Goal: Task Accomplishment & Management: Complete application form

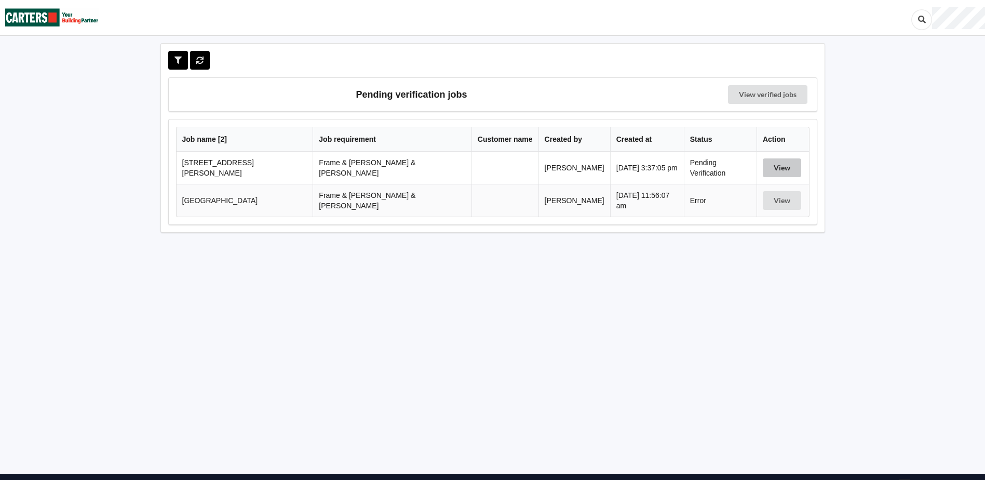
click at [763, 171] on button "View" at bounding box center [782, 167] width 38 height 19
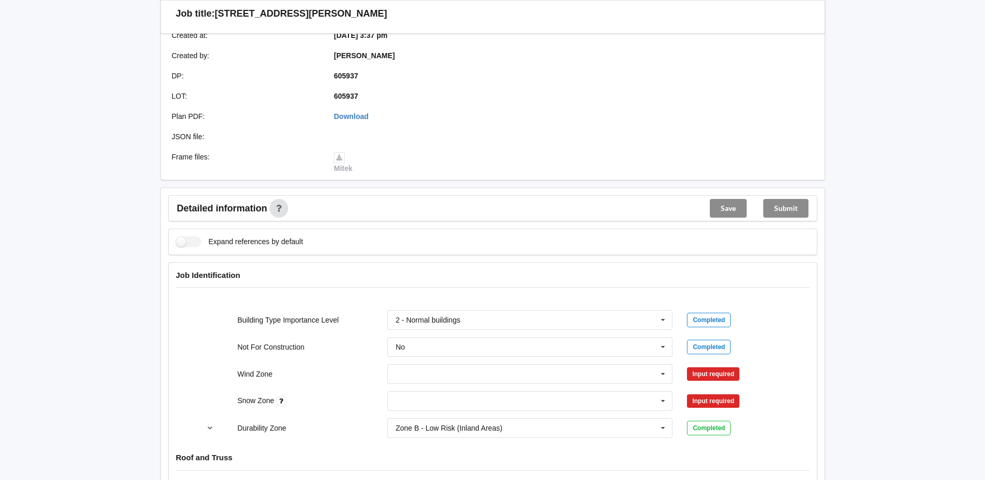
scroll to position [246, 0]
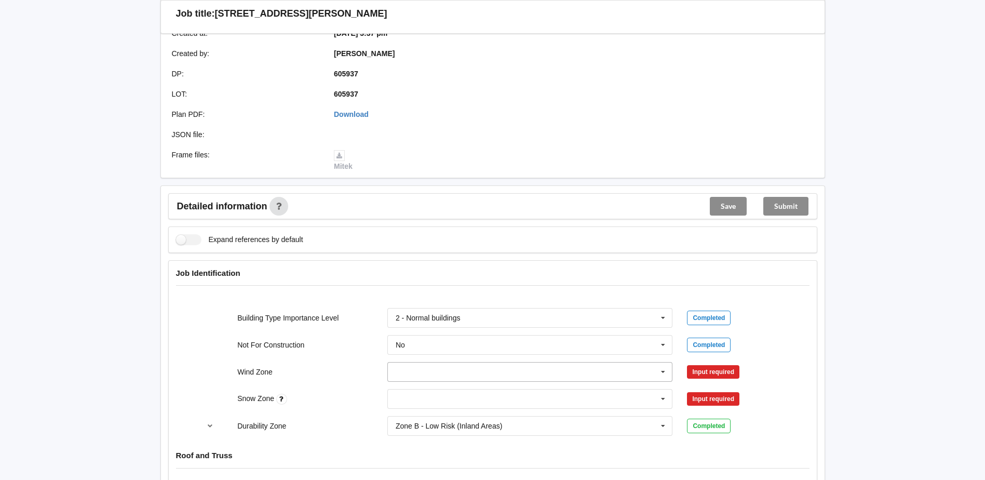
click at [666, 363] on icon at bounding box center [664, 372] width 16 height 19
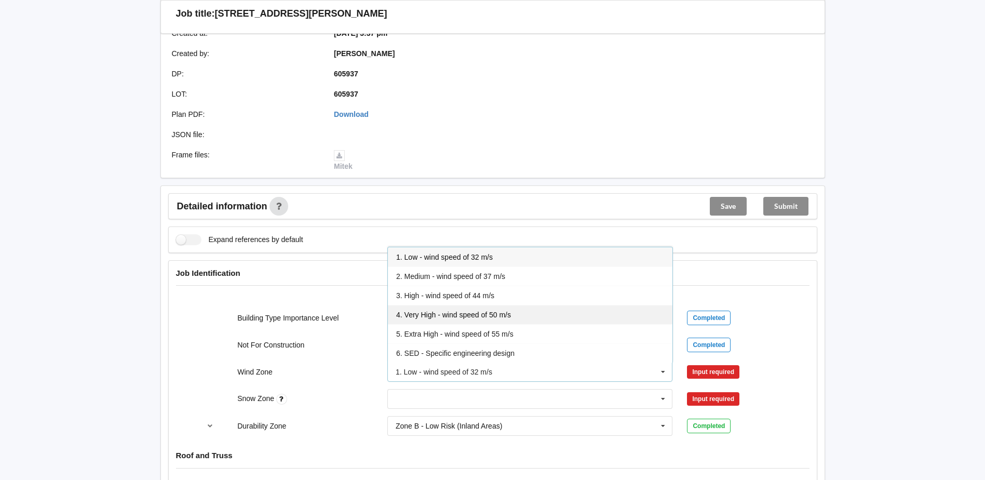
click at [409, 310] on div "4. Very High - wind speed of 50 m/s" at bounding box center [530, 314] width 285 height 19
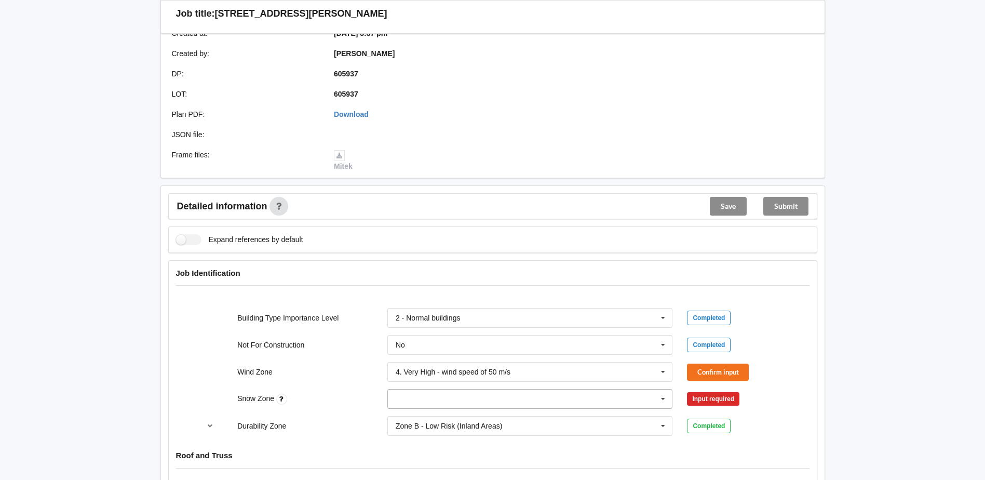
click at [483, 390] on input "text" at bounding box center [531, 399] width 285 height 19
click at [439, 373] on div "N5" at bounding box center [530, 379] width 285 height 19
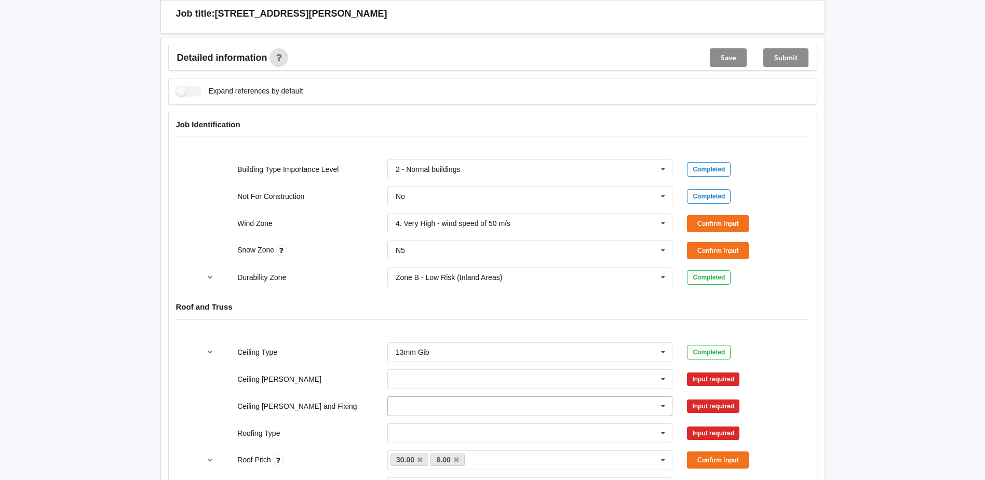
scroll to position [454, 0]
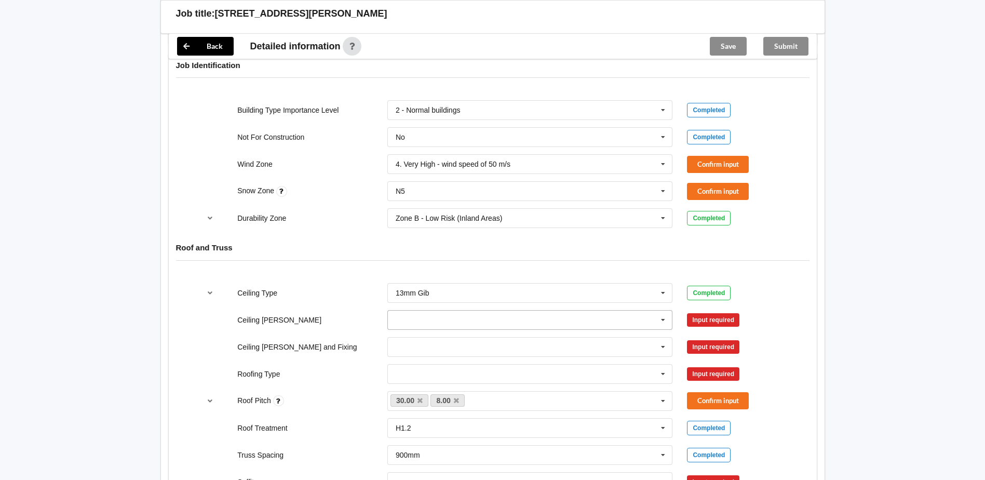
click at [659, 312] on icon at bounding box center [664, 320] width 16 height 19
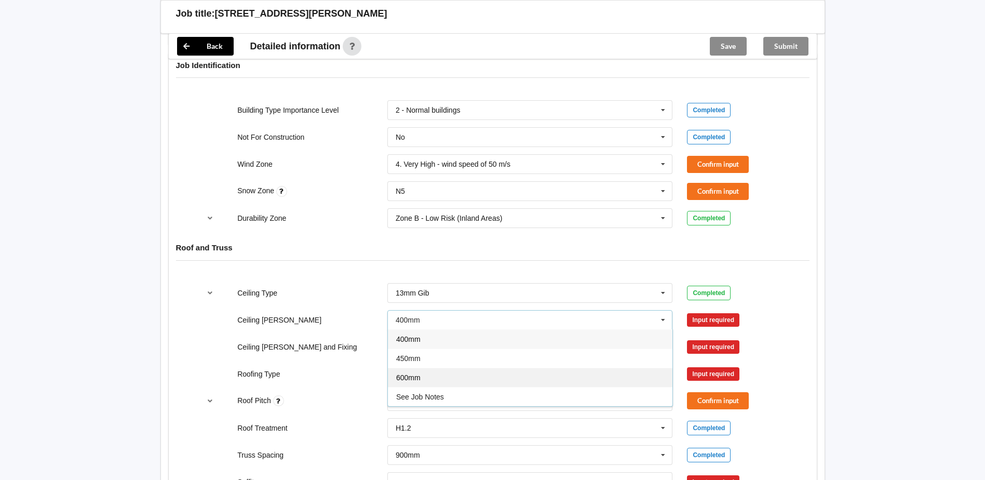
click at [477, 376] on div "600mm" at bounding box center [530, 377] width 285 height 19
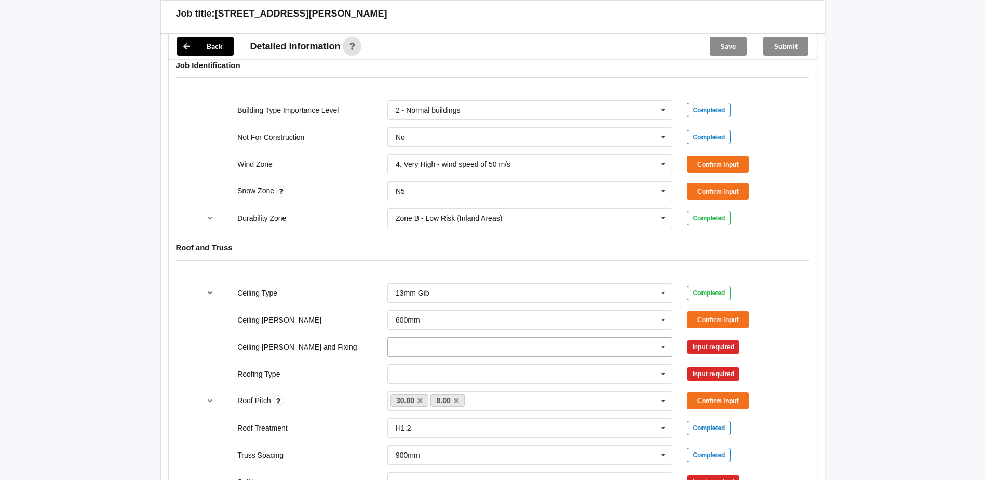
click at [574, 344] on input "text" at bounding box center [531, 347] width 285 height 19
click at [525, 433] on div "Suspended - Metal on clips or Grid" at bounding box center [530, 442] width 285 height 19
click at [712, 158] on button "Confirm input" at bounding box center [718, 164] width 62 height 17
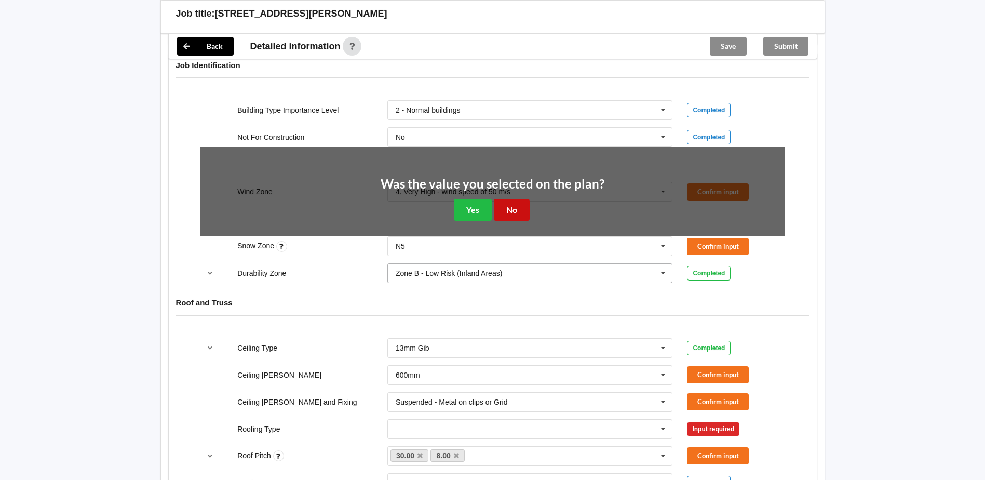
drag, startPoint x: 514, startPoint y: 198, endPoint x: 529, endPoint y: 199, distance: 15.1
click at [515, 199] on button "No" at bounding box center [512, 209] width 36 height 21
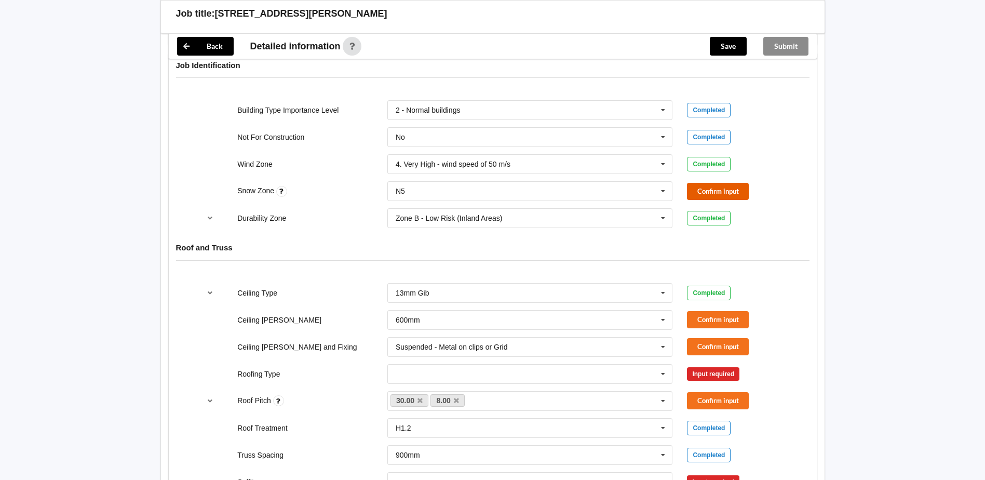
click at [702, 183] on button "Confirm input" at bounding box center [718, 191] width 62 height 17
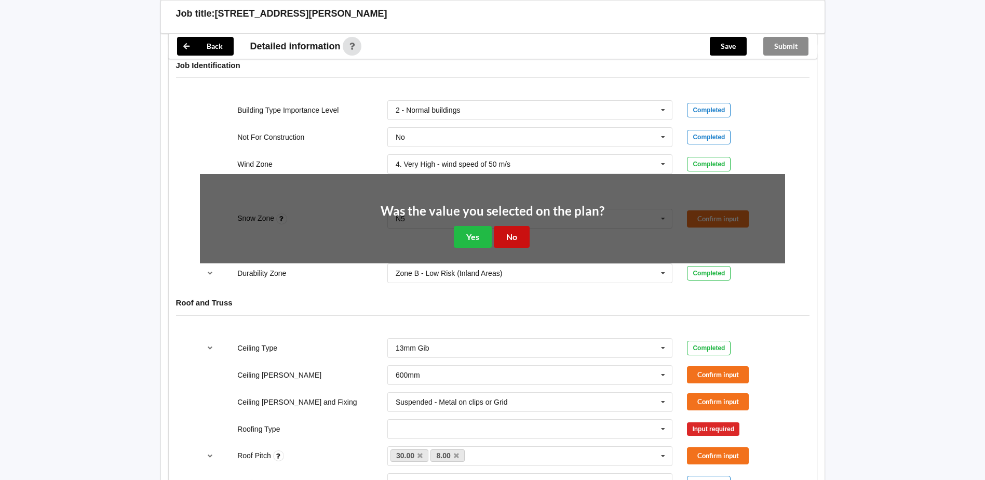
click at [511, 236] on button "No" at bounding box center [512, 236] width 36 height 21
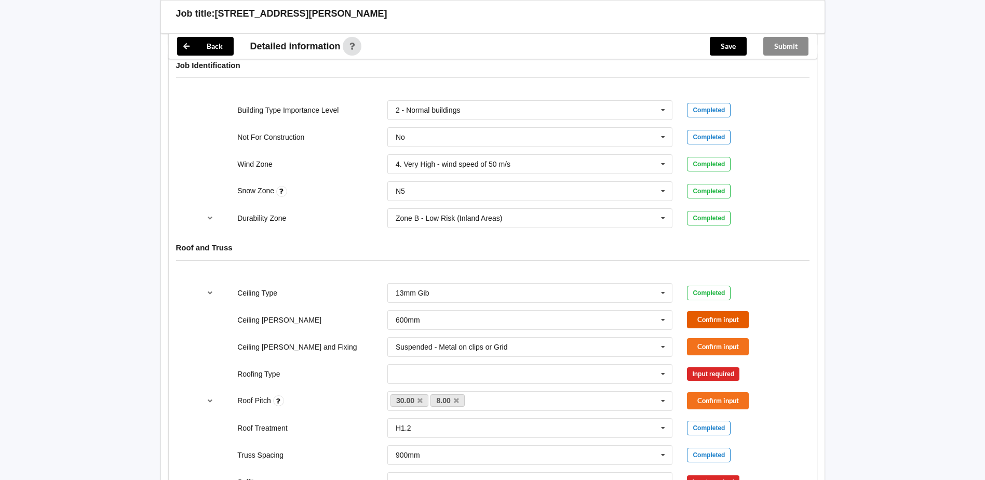
click at [724, 312] on button "Confirm input" at bounding box center [718, 319] width 62 height 17
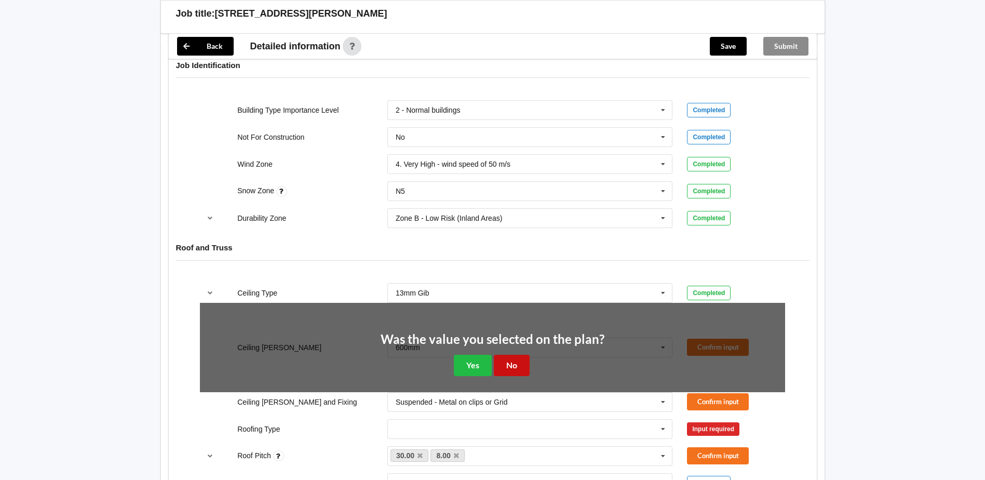
click at [516, 362] on button "No" at bounding box center [512, 365] width 36 height 21
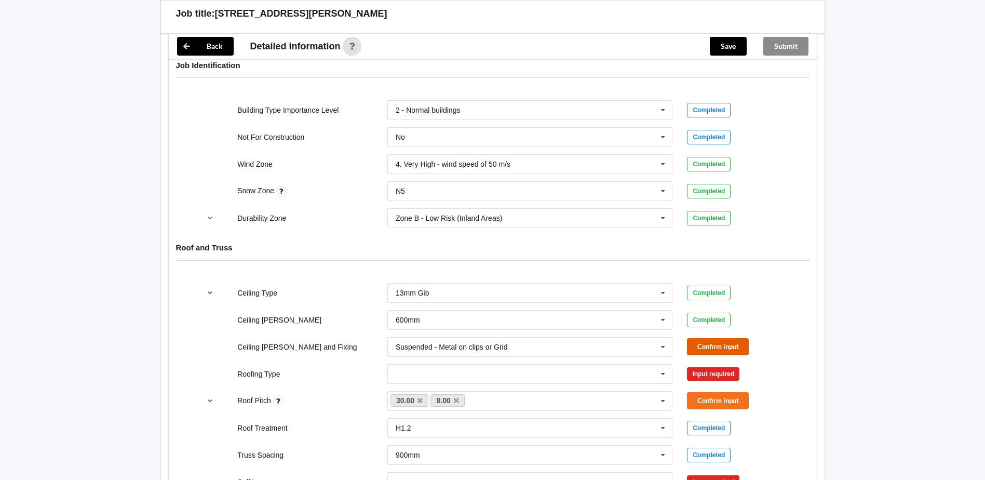
click at [736, 338] on button "Confirm input" at bounding box center [718, 346] width 62 height 17
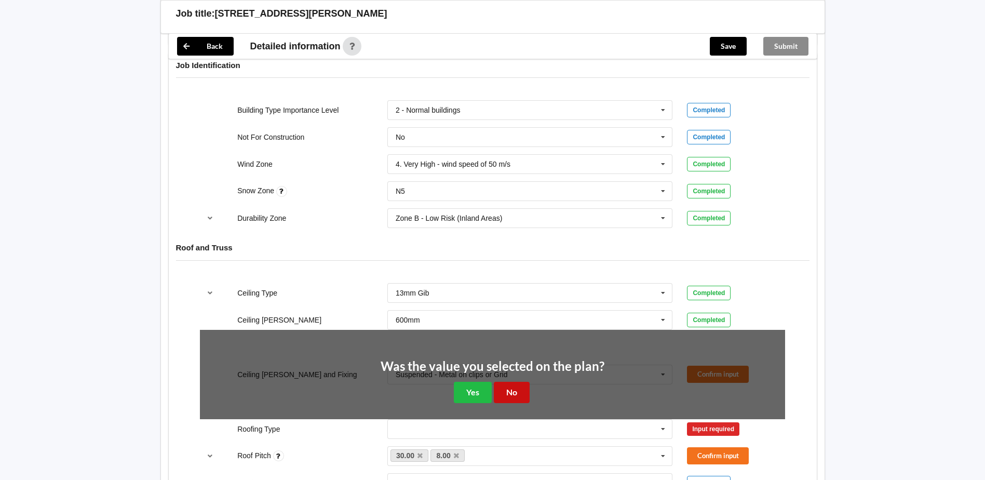
drag, startPoint x: 508, startPoint y: 381, endPoint x: 514, endPoint y: 378, distance: 7.0
click at [510, 382] on button "No" at bounding box center [512, 392] width 36 height 21
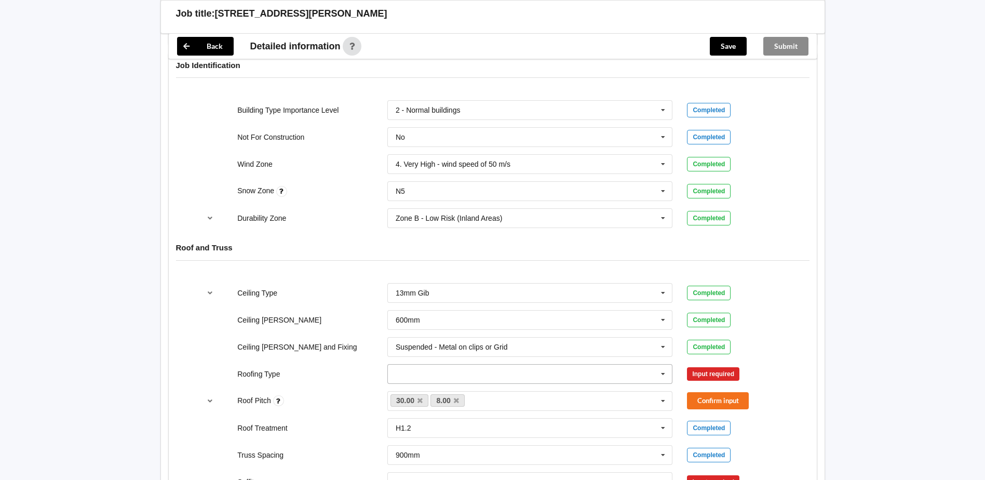
click at [661, 365] on icon at bounding box center [664, 374] width 16 height 19
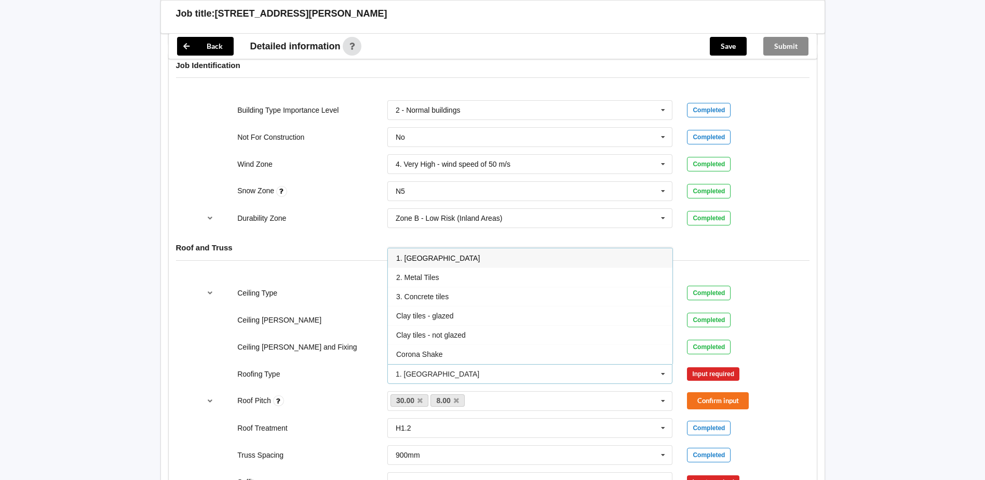
click at [428, 254] on span "1. [GEOGRAPHIC_DATA]" at bounding box center [438, 258] width 84 height 8
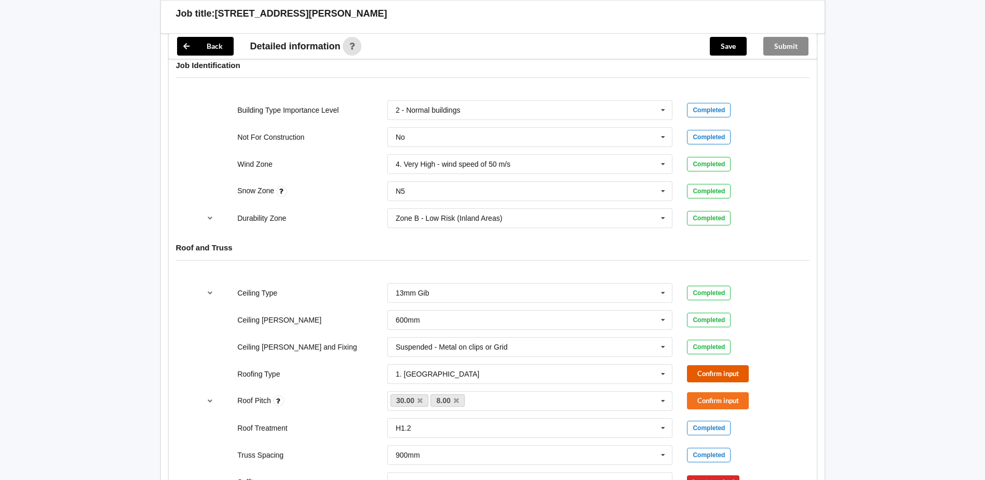
click at [711, 365] on button "Confirm input" at bounding box center [718, 373] width 62 height 17
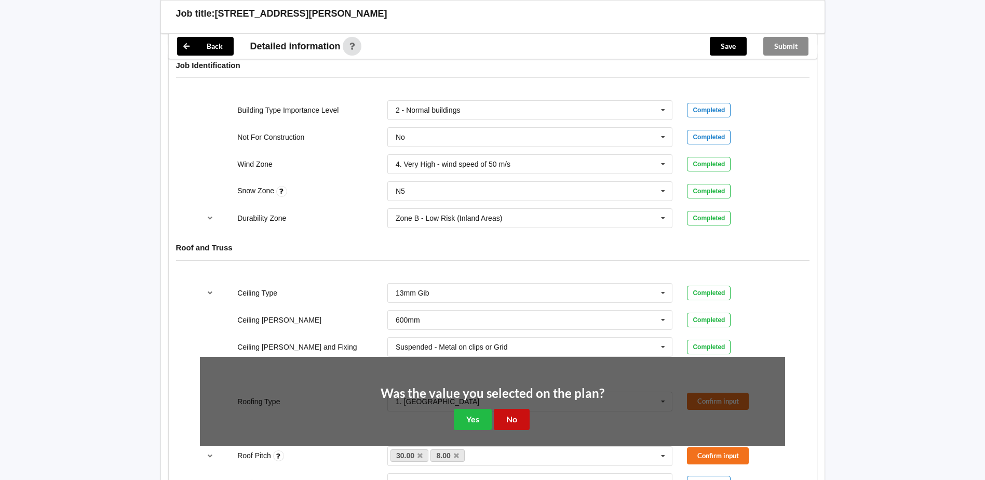
click at [498, 409] on button "No" at bounding box center [512, 419] width 36 height 21
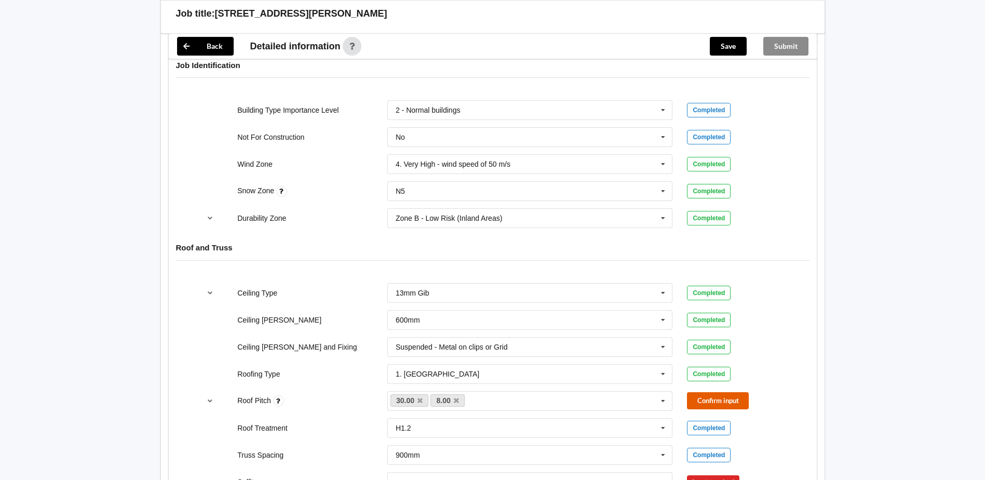
click at [711, 394] on button "Confirm input" at bounding box center [718, 400] width 62 height 17
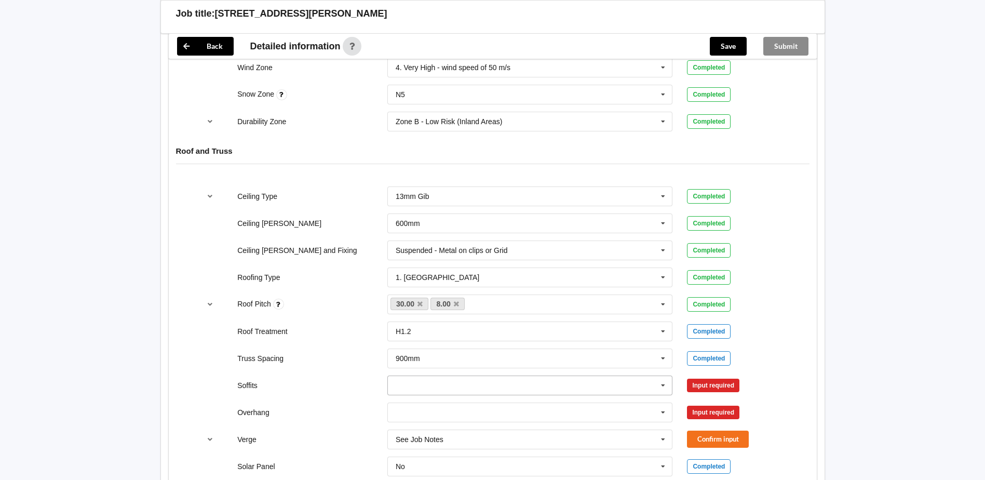
scroll to position [557, 0]
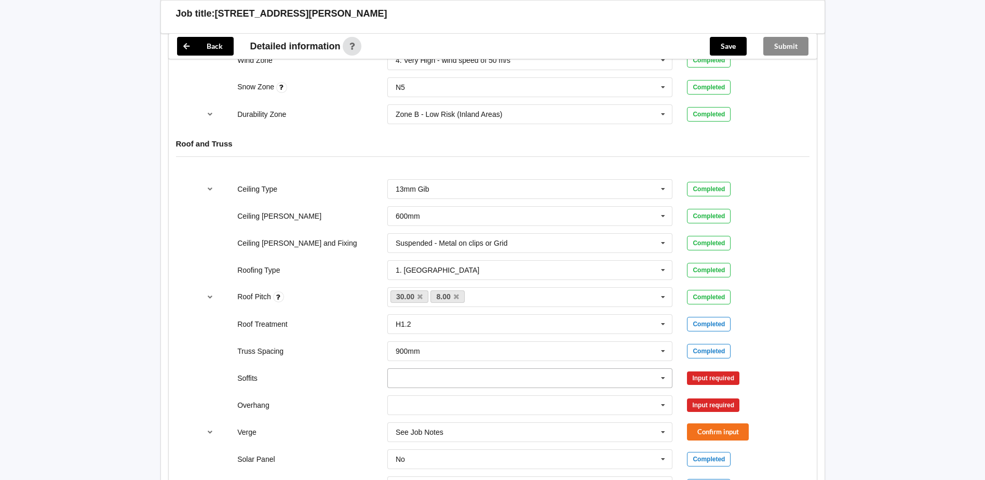
click at [660, 373] on icon at bounding box center [664, 378] width 16 height 19
click at [455, 277] on span "Multiple Values – See As Per Plan" at bounding box center [451, 281] width 110 height 8
click at [704, 369] on button "Confirm input" at bounding box center [718, 377] width 62 height 17
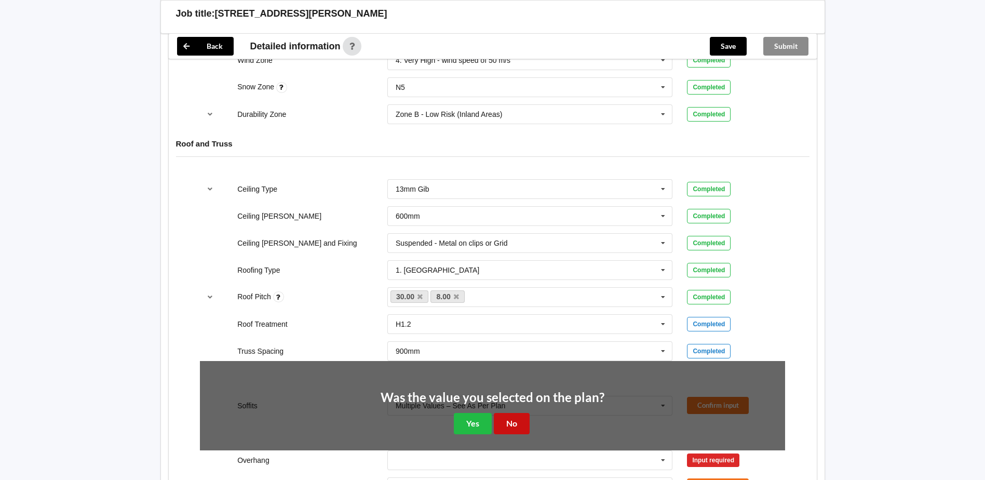
click at [516, 413] on button "No" at bounding box center [512, 423] width 36 height 21
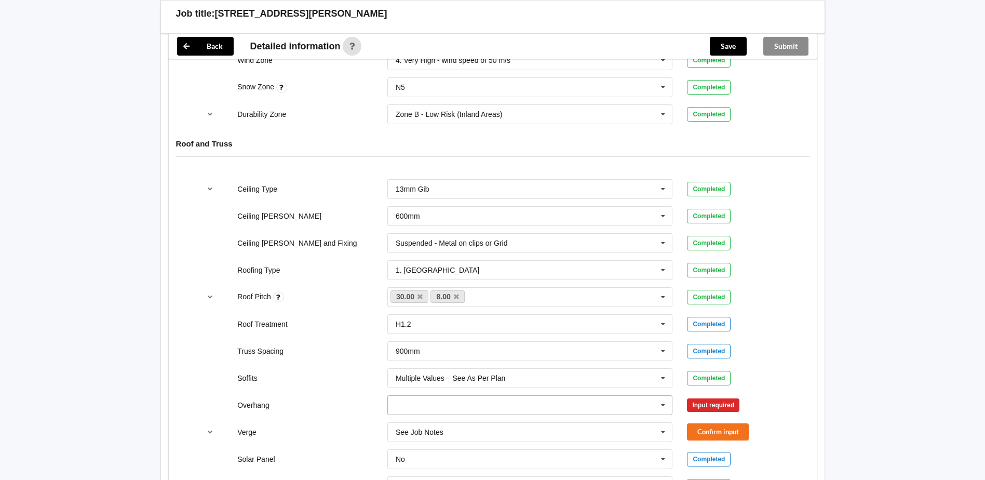
click at [656, 396] on icon at bounding box center [664, 405] width 16 height 19
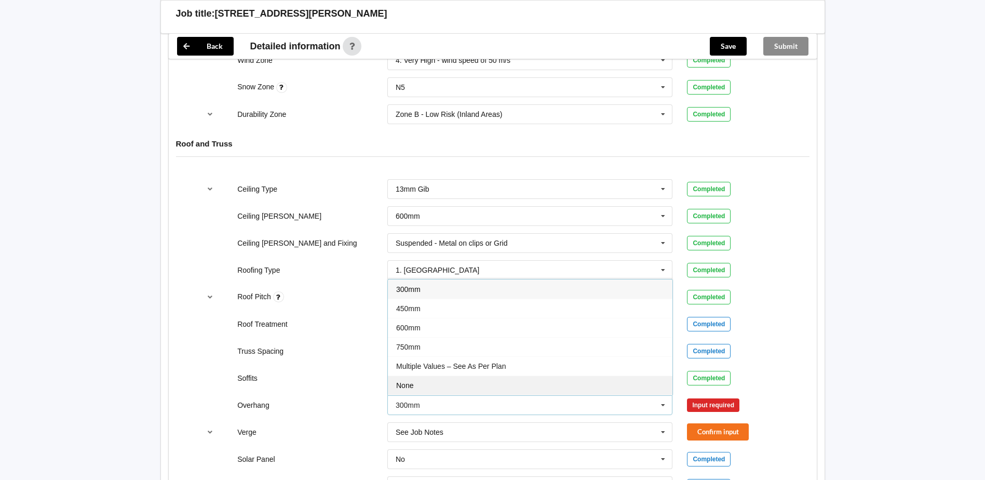
click at [596, 376] on div "None" at bounding box center [530, 385] width 285 height 19
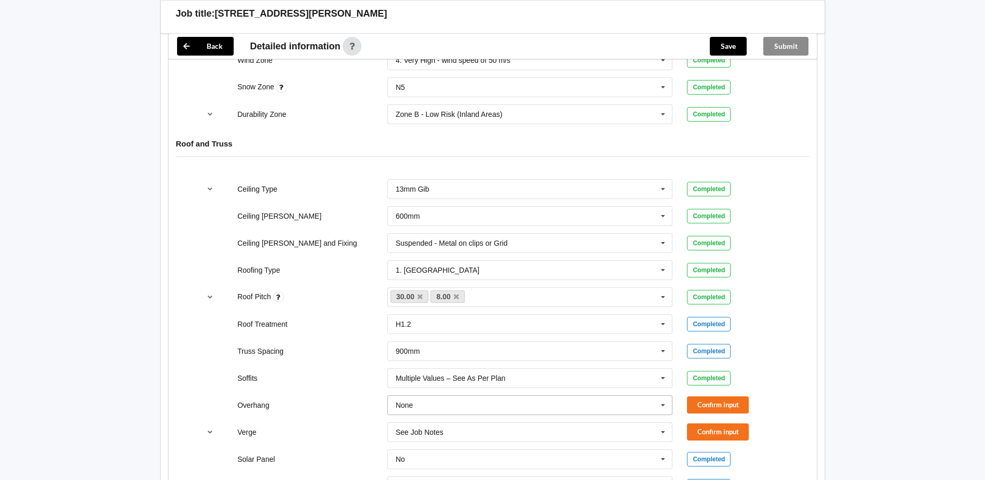
click at [664, 396] on icon at bounding box center [664, 405] width 16 height 19
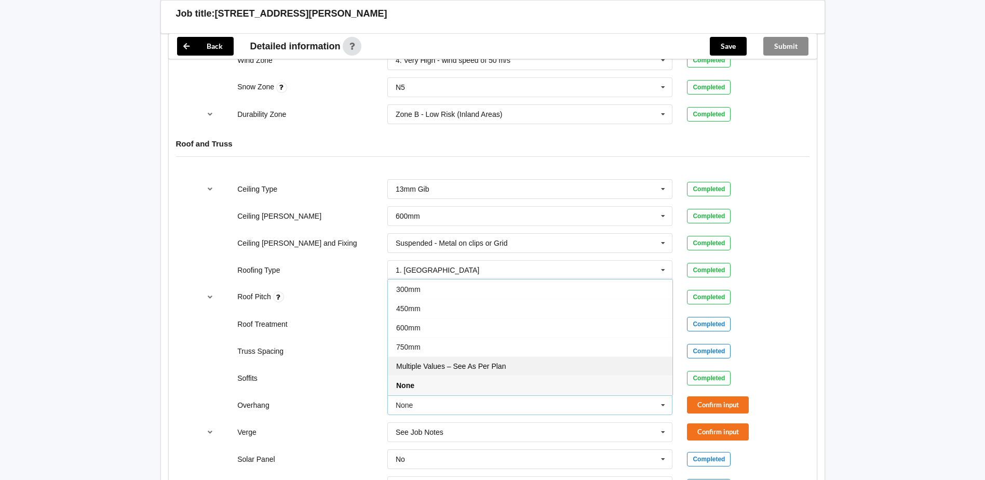
click at [536, 361] on div "Multiple Values – See As Per Plan" at bounding box center [530, 365] width 285 height 19
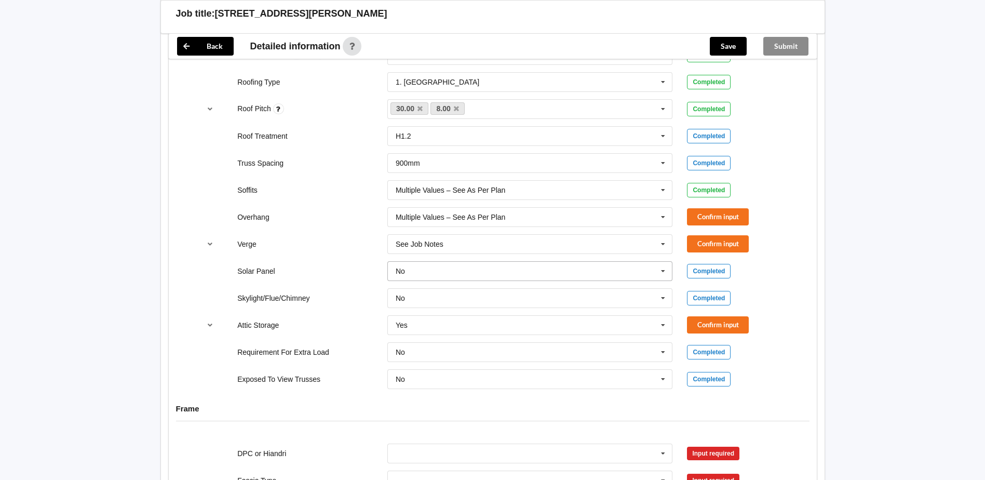
scroll to position [765, 0]
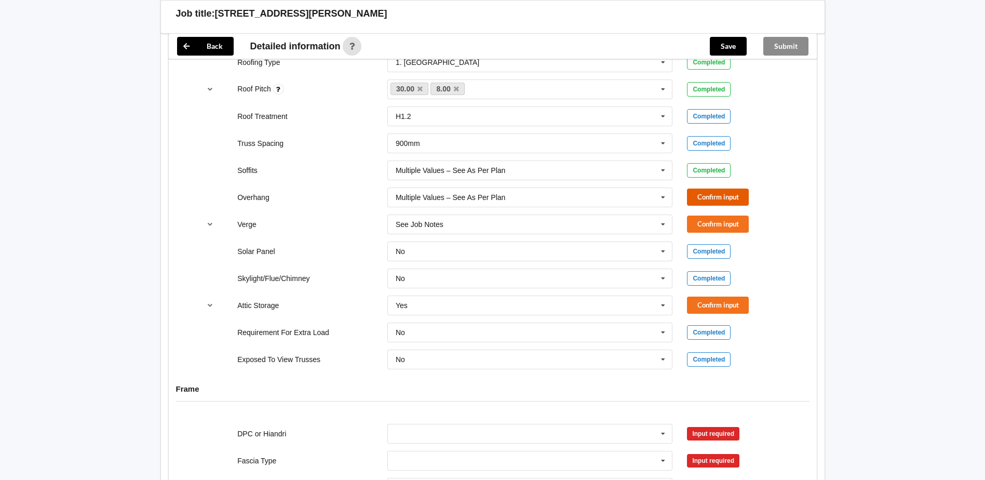
click at [710, 189] on button "Confirm input" at bounding box center [718, 197] width 62 height 17
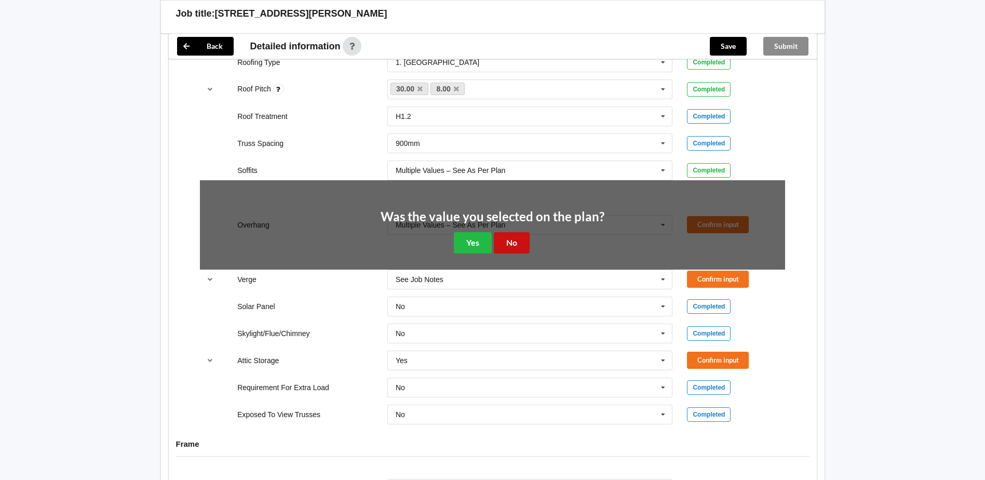
click at [516, 234] on button "No" at bounding box center [512, 242] width 36 height 21
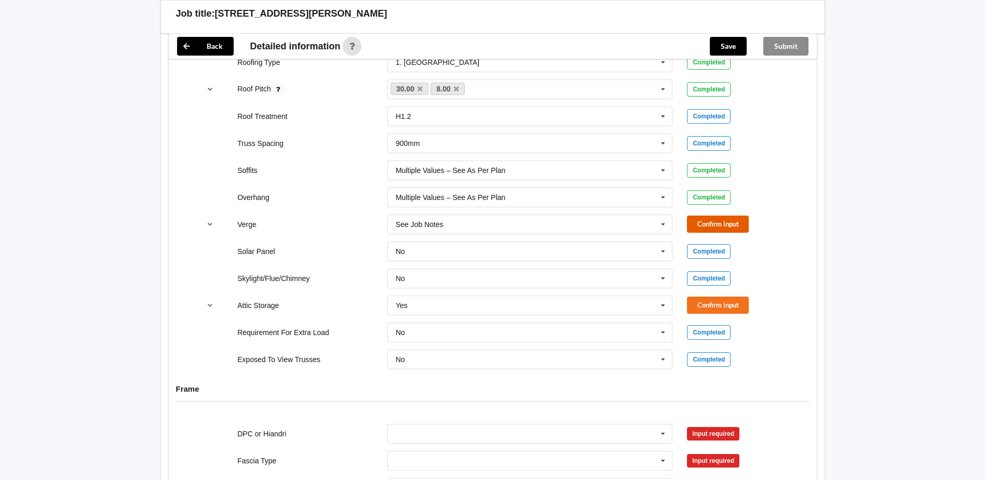
click at [707, 216] on button "Confirm input" at bounding box center [718, 224] width 62 height 17
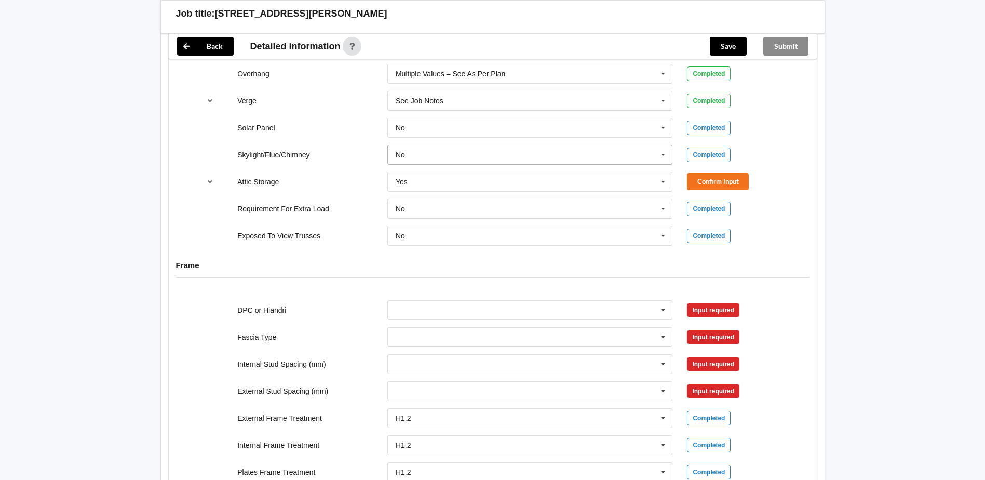
scroll to position [921, 0]
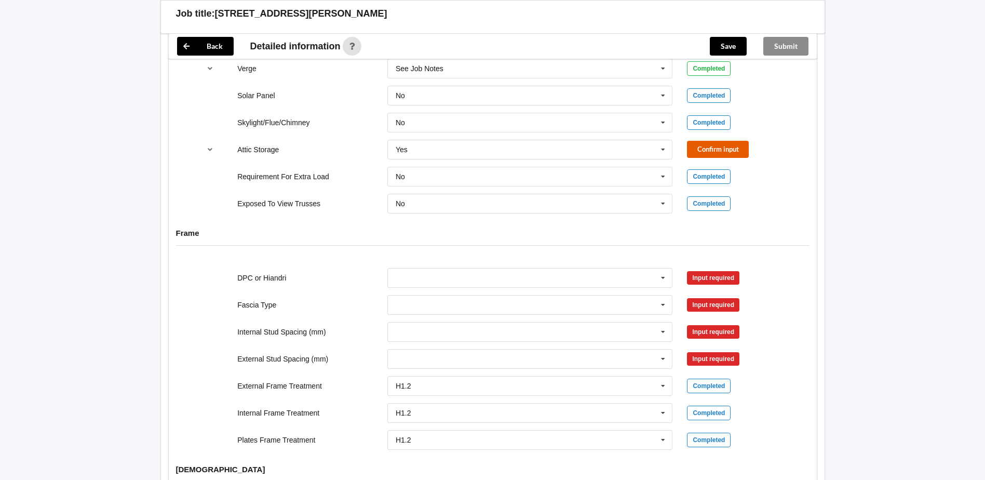
click at [719, 141] on button "Confirm input" at bounding box center [718, 149] width 62 height 17
click at [660, 271] on icon at bounding box center [664, 278] width 16 height 19
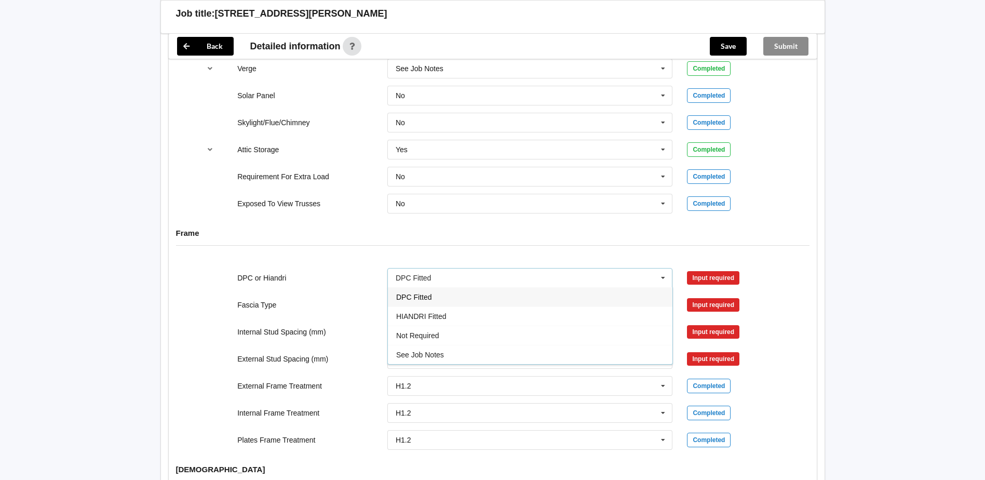
click at [451, 292] on div "DPC Fitted" at bounding box center [530, 296] width 285 height 19
click at [663, 296] on icon at bounding box center [664, 305] width 16 height 19
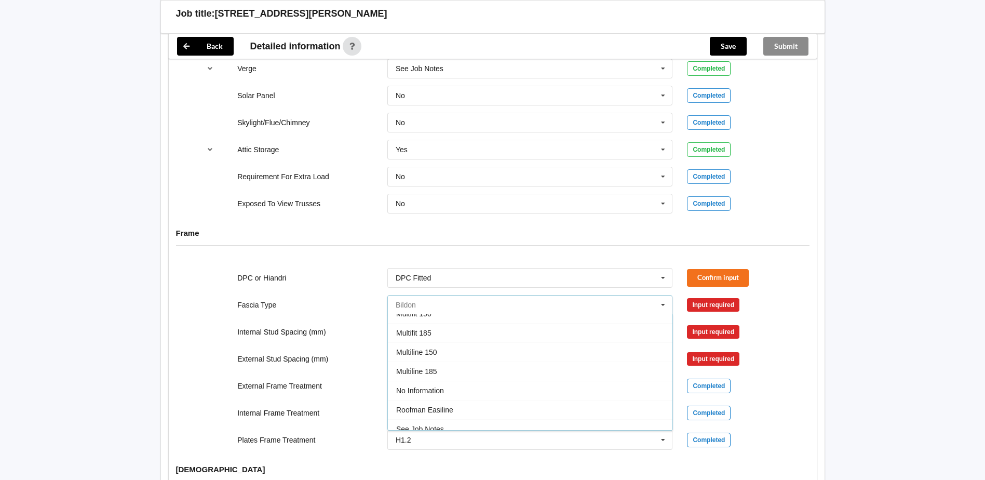
scroll to position [285, 0]
click at [578, 382] on div "No Information" at bounding box center [530, 384] width 285 height 19
click at [662, 326] on icon at bounding box center [664, 332] width 16 height 19
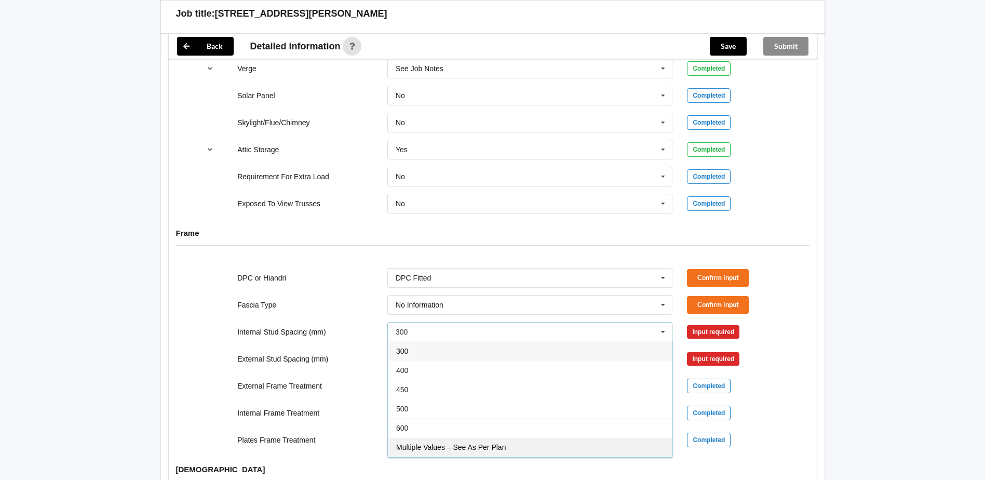
click at [490, 443] on span "Multiple Values – See As Per Plan" at bounding box center [451, 447] width 110 height 8
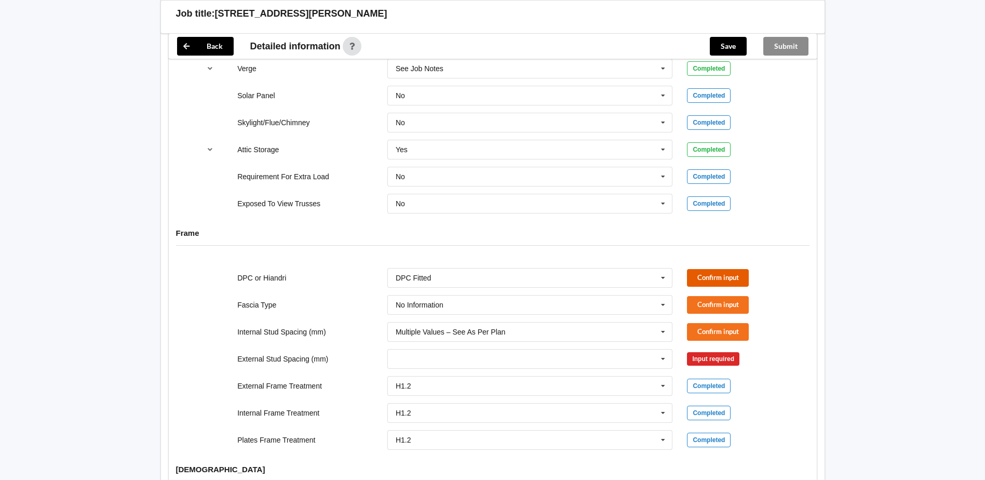
click at [712, 272] on button "Confirm input" at bounding box center [718, 277] width 62 height 17
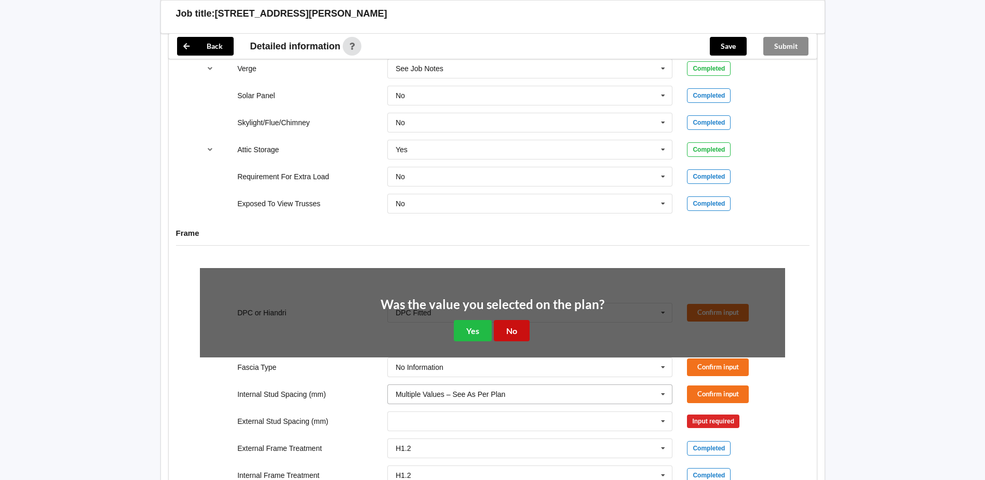
drag, startPoint x: 515, startPoint y: 322, endPoint x: 545, endPoint y: 318, distance: 30.9
click at [517, 322] on button "No" at bounding box center [512, 330] width 36 height 21
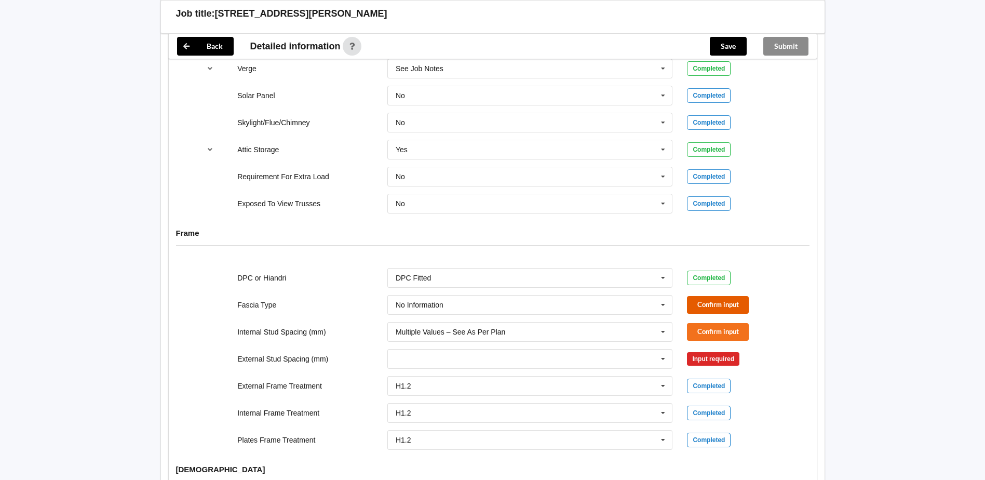
click at [698, 297] on button "Confirm input" at bounding box center [718, 304] width 62 height 17
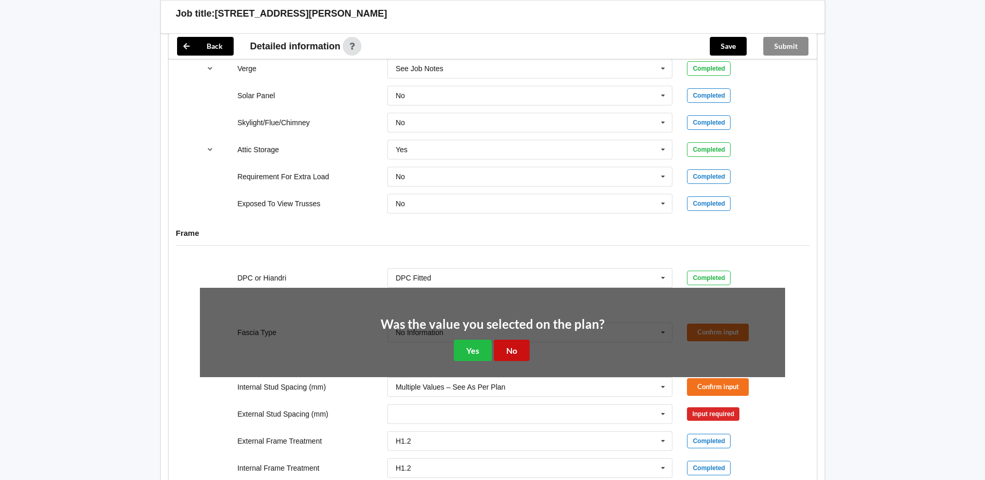
click at [510, 340] on button "No" at bounding box center [512, 350] width 36 height 21
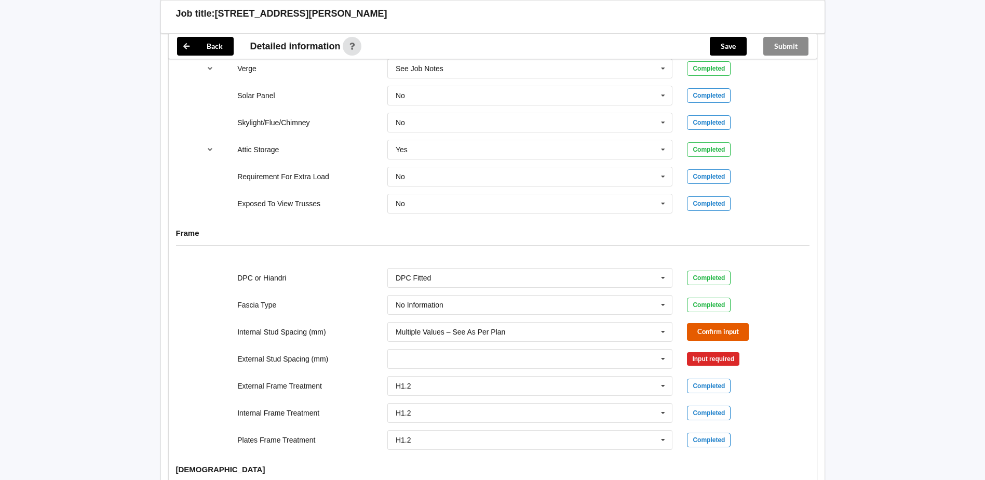
click at [713, 324] on button "Confirm input" at bounding box center [718, 331] width 62 height 17
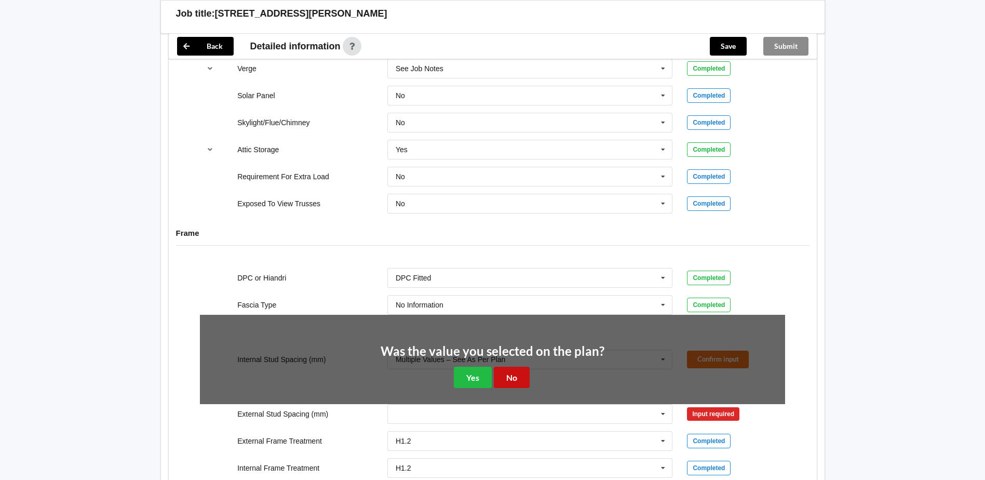
click at [512, 376] on button "No" at bounding box center [512, 377] width 36 height 21
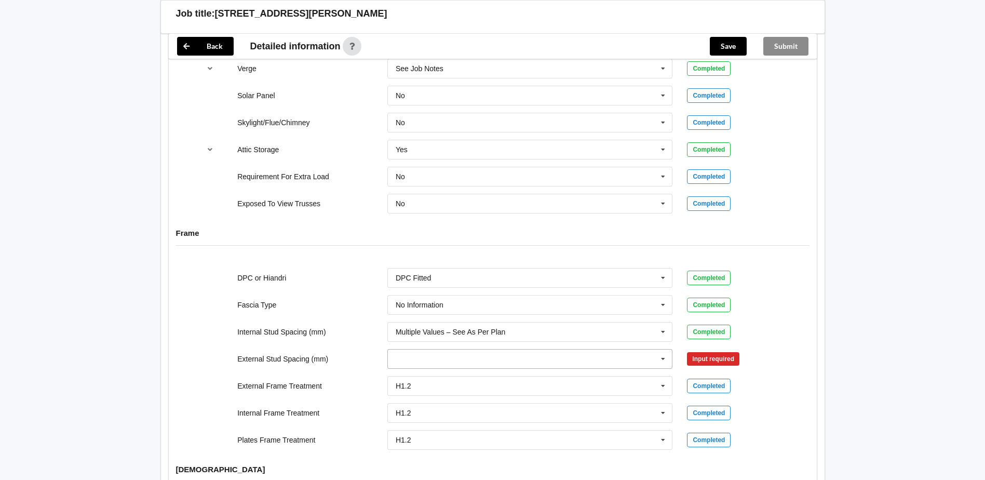
click at [662, 350] on icon at bounding box center [664, 359] width 16 height 19
click at [491, 446] on div "None" at bounding box center [530, 455] width 285 height 19
drag, startPoint x: 535, startPoint y: 355, endPoint x: 541, endPoint y: 350, distance: 8.1
click at [540, 351] on input "text" at bounding box center [531, 359] width 285 height 19
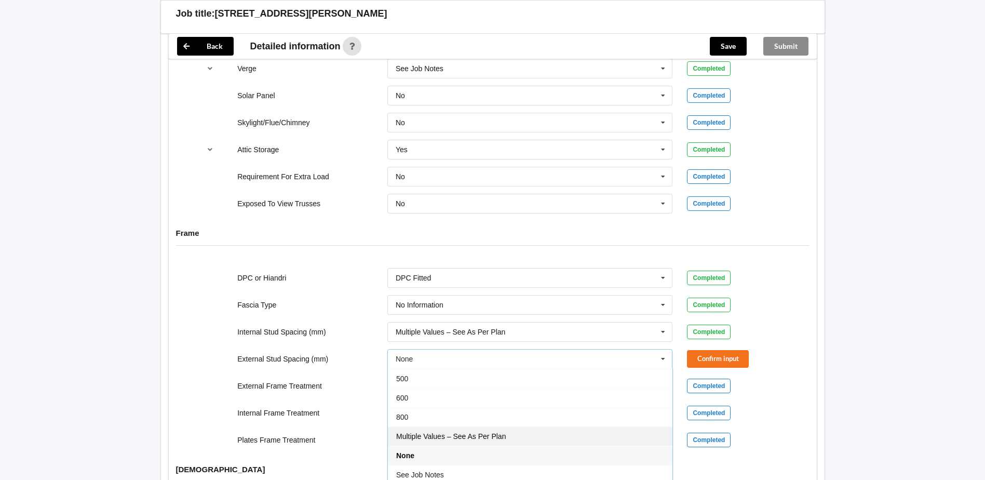
click at [487, 432] on span "Multiple Values – See As Per Plan" at bounding box center [451, 436] width 110 height 8
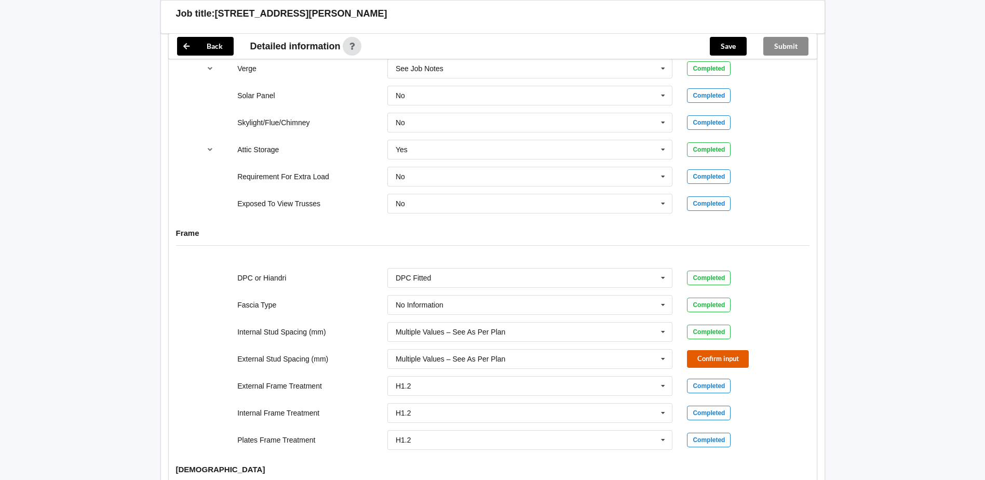
click at [730, 350] on button "Confirm input" at bounding box center [718, 358] width 62 height 17
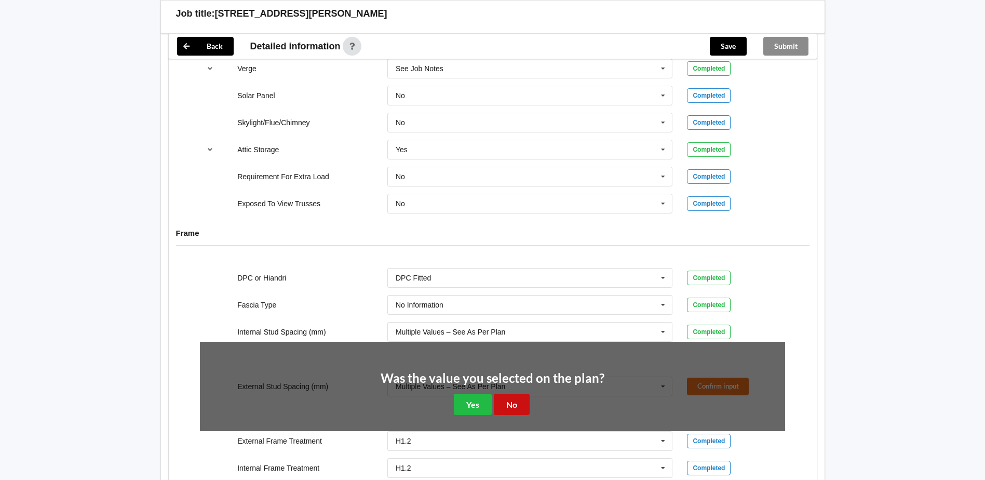
click at [512, 398] on button "No" at bounding box center [512, 404] width 36 height 21
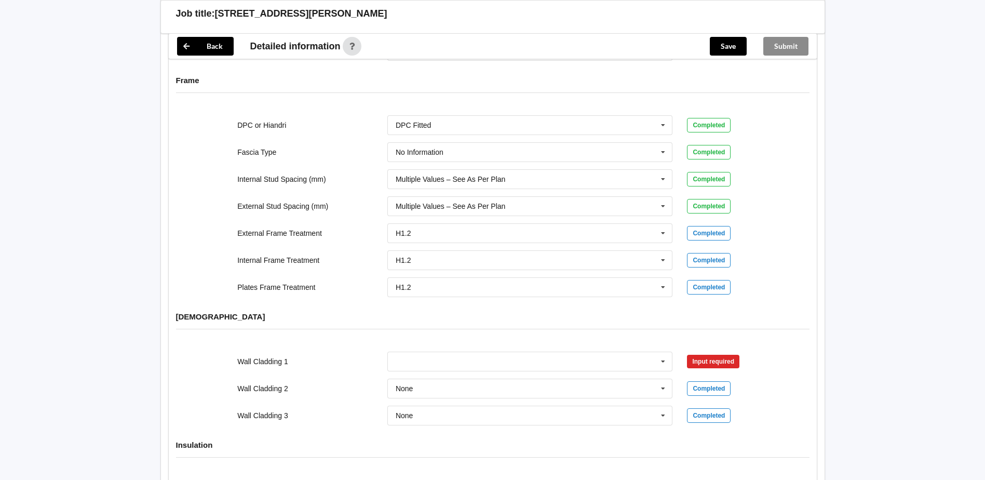
scroll to position [1077, 0]
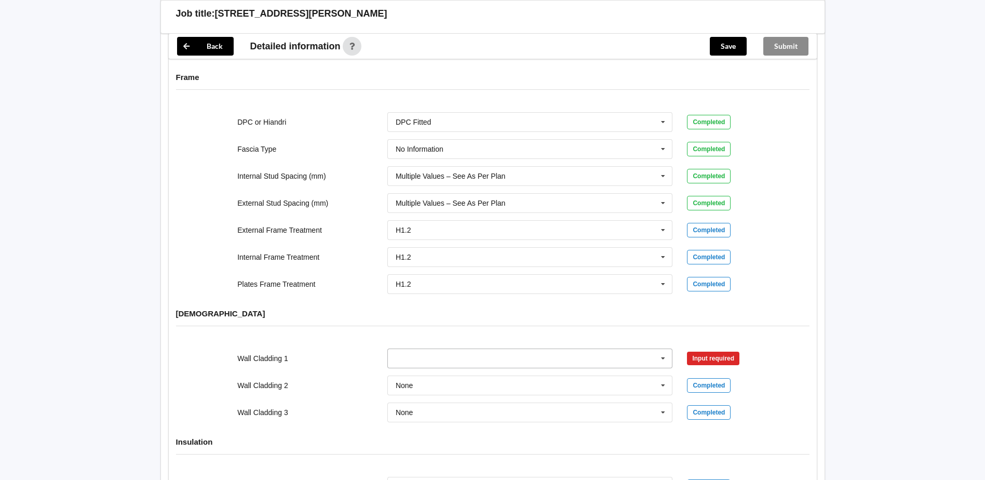
click at [409, 350] on input "text" at bounding box center [531, 358] width 285 height 19
type input "plaster and cedar"
click at [318, 309] on h4 "[DEMOGRAPHIC_DATA]" at bounding box center [493, 314] width 634 height 10
click at [410, 349] on input "text" at bounding box center [531, 358] width 285 height 19
click at [662, 349] on icon at bounding box center [664, 358] width 16 height 19
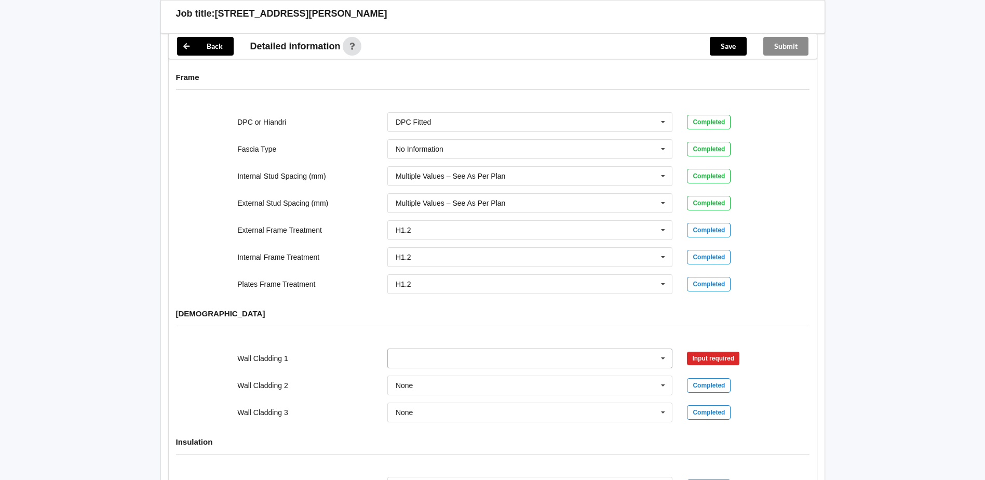
click at [665, 352] on icon at bounding box center [664, 358] width 16 height 19
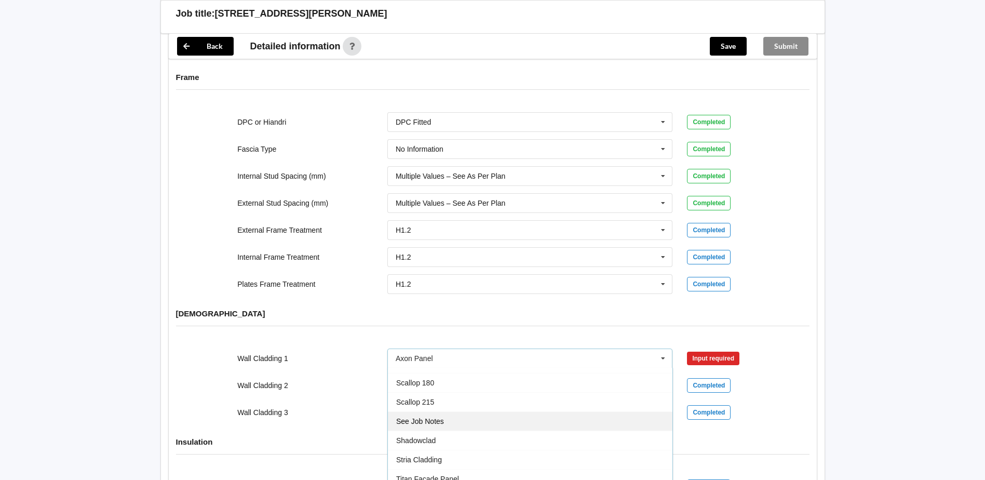
click at [541, 411] on div "See Job Notes" at bounding box center [530, 420] width 285 height 19
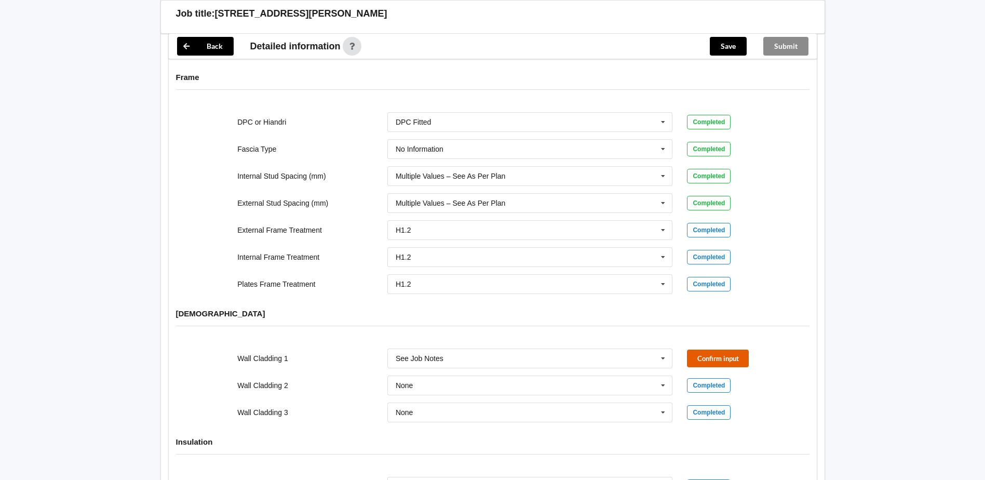
click at [712, 353] on button "Confirm input" at bounding box center [718, 358] width 62 height 17
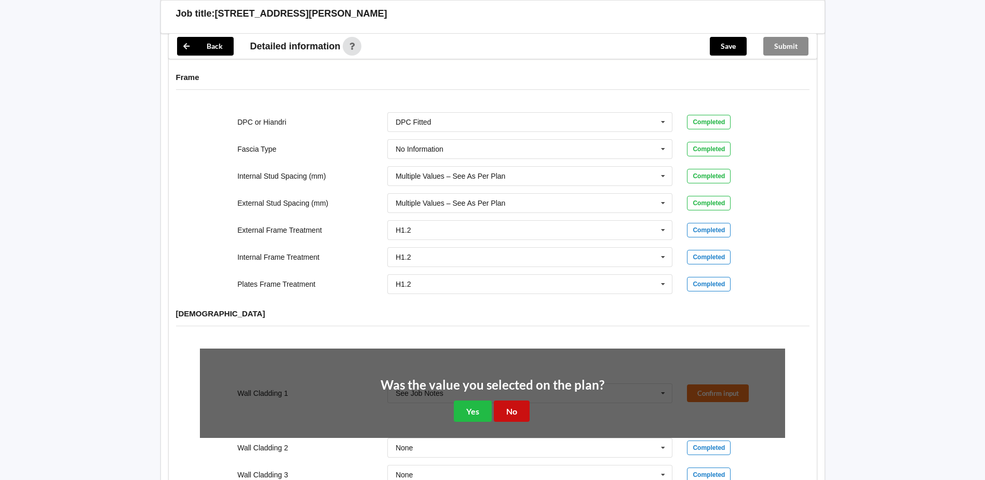
click at [514, 404] on button "No" at bounding box center [512, 411] width 36 height 21
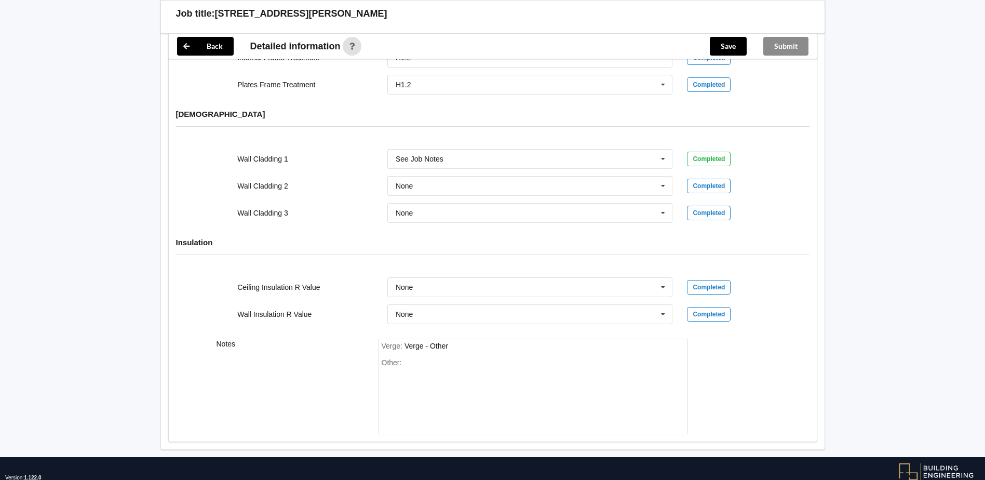
scroll to position [1295, 0]
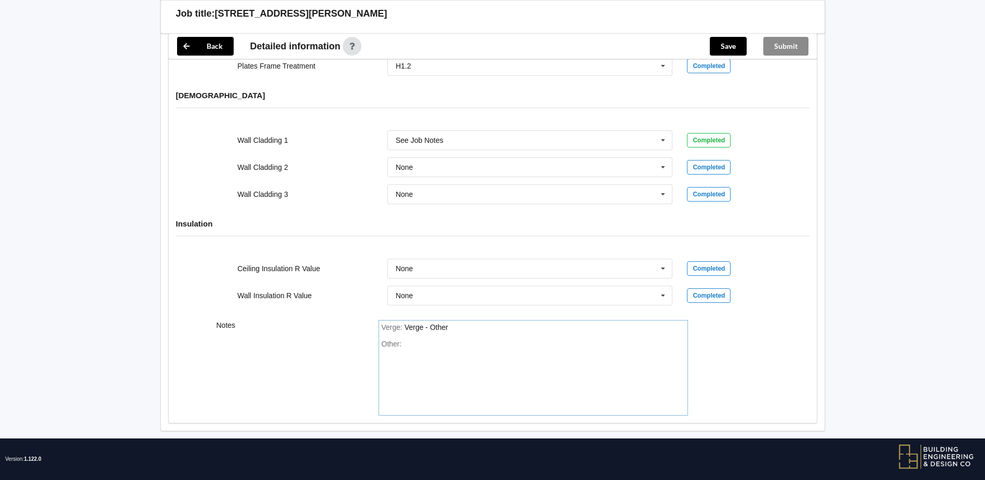
click at [414, 340] on div "Other:" at bounding box center [533, 376] width 303 height 73
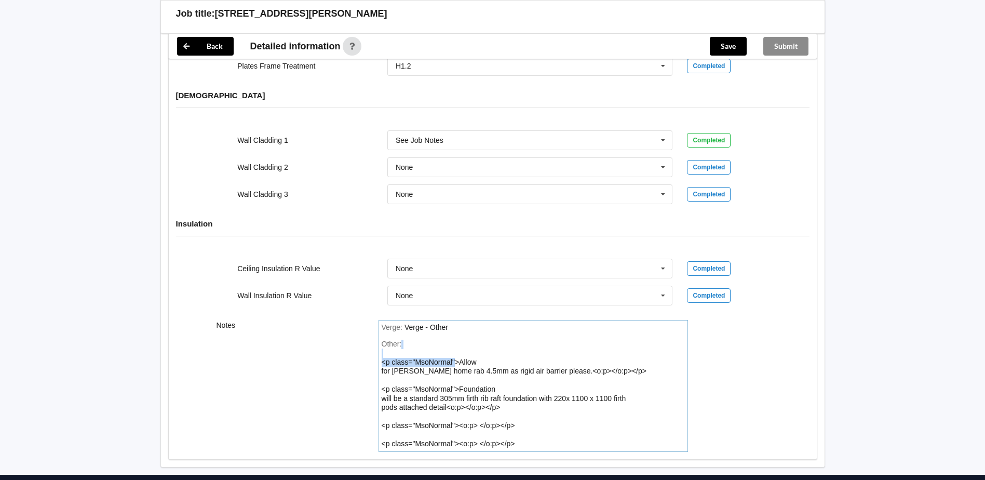
drag, startPoint x: 457, startPoint y: 351, endPoint x: 405, endPoint y: 347, distance: 51.6
click at [405, 347] on div "Other: <p class="MsoNormal">Allow for [PERSON_NAME] home rab 4.5mm as rigid air…" at bounding box center [533, 394] width 303 height 109
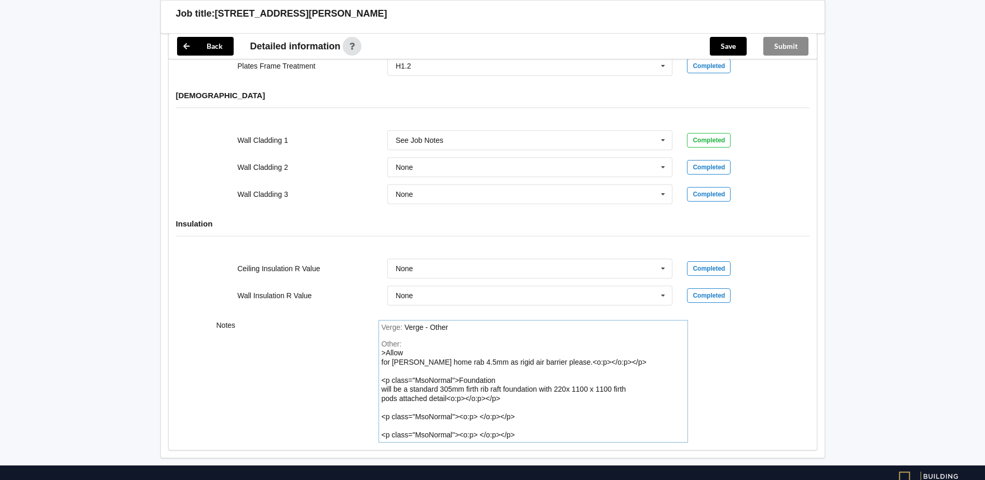
click at [382, 349] on div ">Allow for [PERSON_NAME] home rab 4.5mm as rigid air barrier please.<o:p></o:p>…" at bounding box center [514, 394] width 265 height 90
drag, startPoint x: 381, startPoint y: 369, endPoint x: 458, endPoint y: 371, distance: 76.4
click at [458, 371] on div "Other: Allow for [PERSON_NAME] home rab 4.5mm as rigid air barrier please.<o:p>…" at bounding box center [533, 390] width 303 height 100
drag, startPoint x: 521, startPoint y: 403, endPoint x: 394, endPoint y: 399, distance: 126.8
click at [394, 399] on div "Other: Allow for [PERSON_NAME] home rab 4.5mm as rigid air barrier please.<o:p>…" at bounding box center [533, 390] width 303 height 100
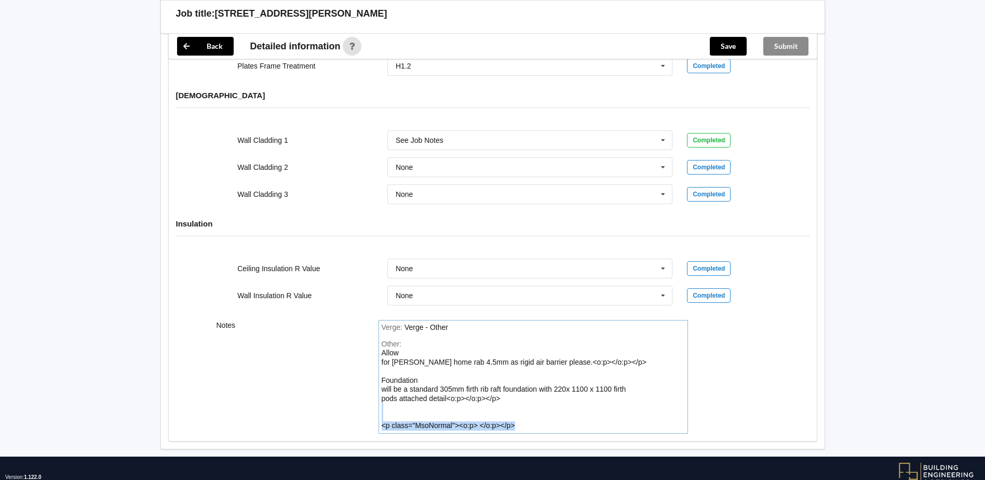
drag, startPoint x: 521, startPoint y: 419, endPoint x: 391, endPoint y: 406, distance: 131.1
click at [391, 406] on div "Other: Allow for [PERSON_NAME] home rab 4.5mm as rigid air barrier please.<o:p>…" at bounding box center [533, 385] width 303 height 91
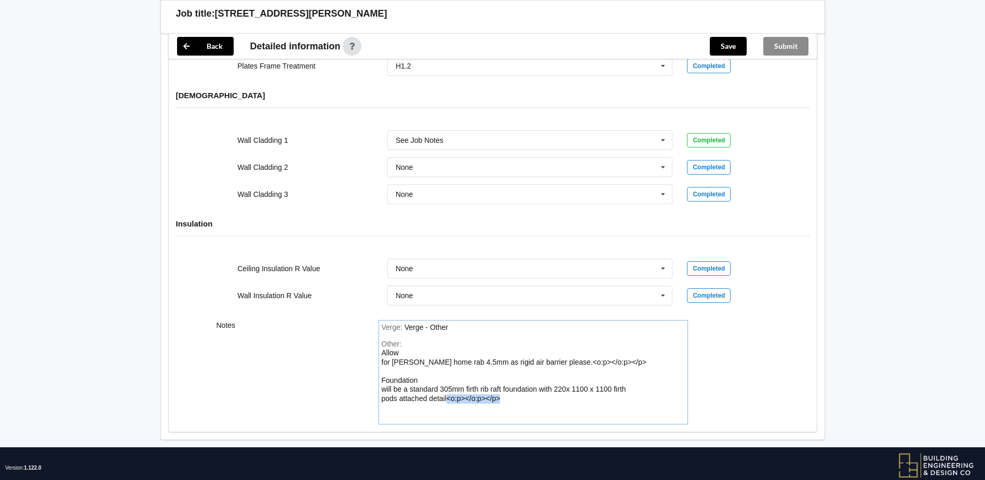
drag, startPoint x: 504, startPoint y: 391, endPoint x: 448, endPoint y: 390, distance: 55.6
click at [448, 390] on div "Other: Allow for [PERSON_NAME] home rab 4.5mm as rigid air barrier please.<o:p>…" at bounding box center [533, 381] width 303 height 82
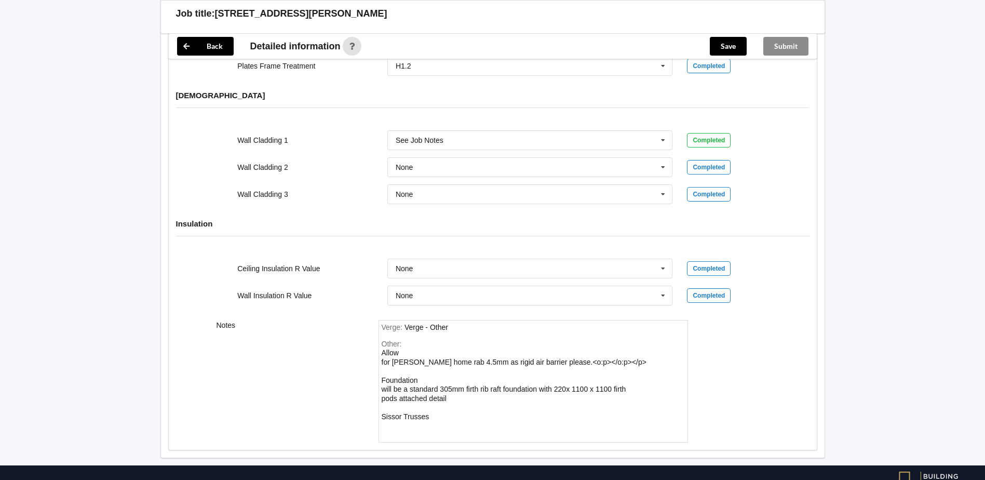
click at [469, 403] on div "Other: Allow for [PERSON_NAME] home rab 4.5mm as rigid air barrier please.<o:p>…" at bounding box center [533, 390] width 303 height 100
click at [438, 406] on div "Other: Allow for [PERSON_NAME] home rab 4.5mm as rigid air barrier please.<o:p>…" at bounding box center [533, 390] width 303 height 100
drag, startPoint x: 430, startPoint y: 408, endPoint x: 437, endPoint y: 407, distance: 7.8
click at [432, 408] on div "Other: Allow for [PERSON_NAME] home rab 4.5mm as rigid air barrier please.<o:p>…" at bounding box center [533, 390] width 303 height 100
click at [532, 406] on div "Other: Allow for [PERSON_NAME] home rab 4.5mm as rigid air barrier please.<o:p>…" at bounding box center [533, 390] width 303 height 100
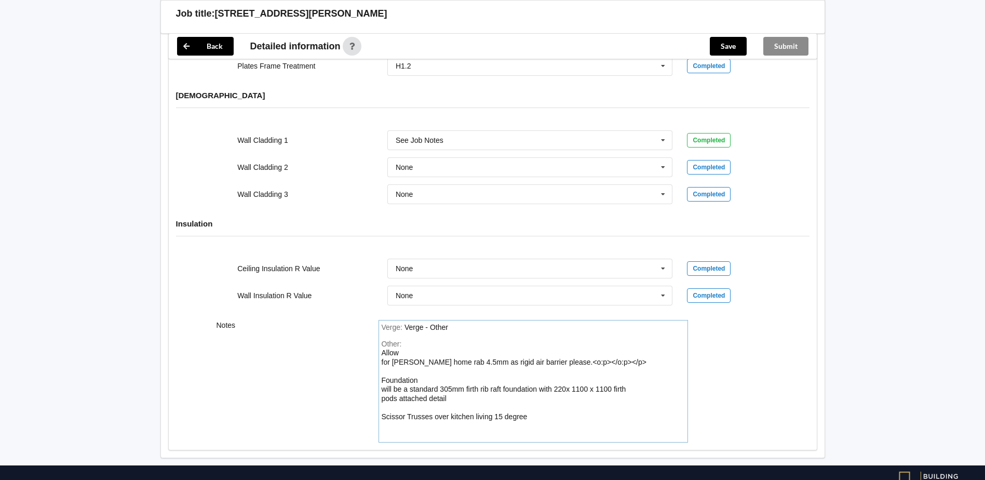
click at [539, 405] on div "Other: Allow for [PERSON_NAME] home rab 4.5mm as rigid air barrier please.<o:p>…" at bounding box center [533, 390] width 303 height 100
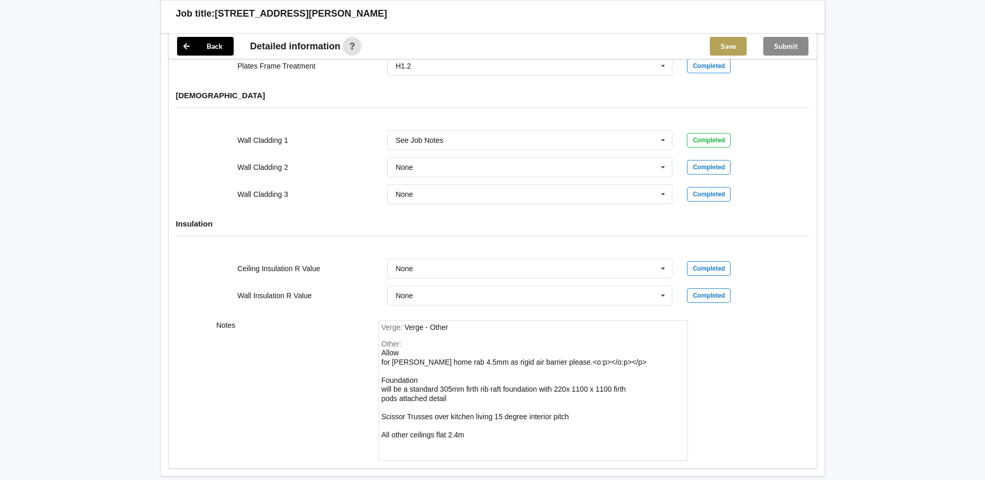
click at [715, 54] on button "Save" at bounding box center [728, 46] width 37 height 19
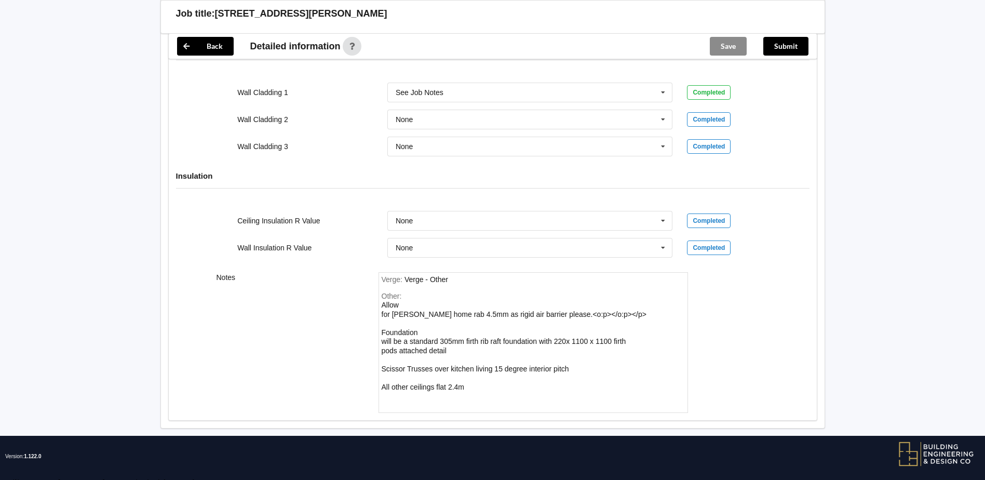
scroll to position [1293, 0]
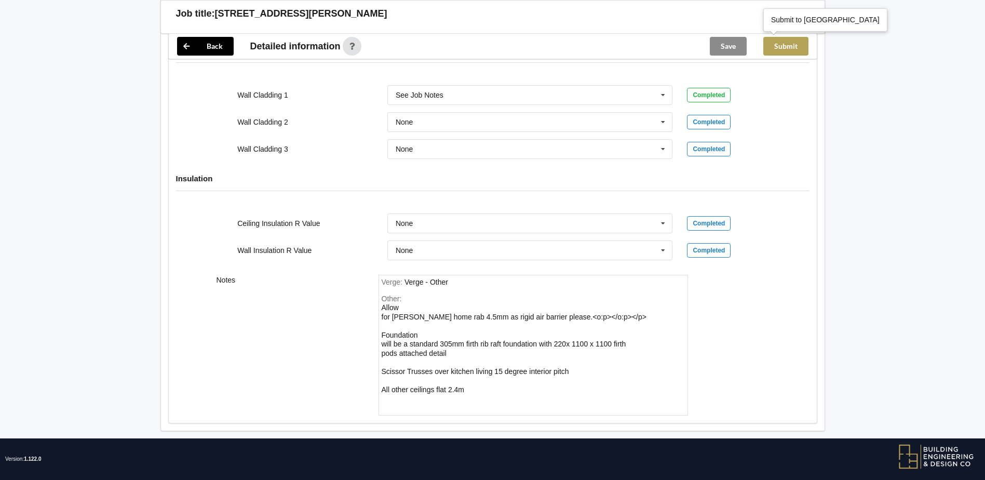
click at [772, 42] on button "Submit" at bounding box center [786, 46] width 45 height 19
